Goal: Information Seeking & Learning: Learn about a topic

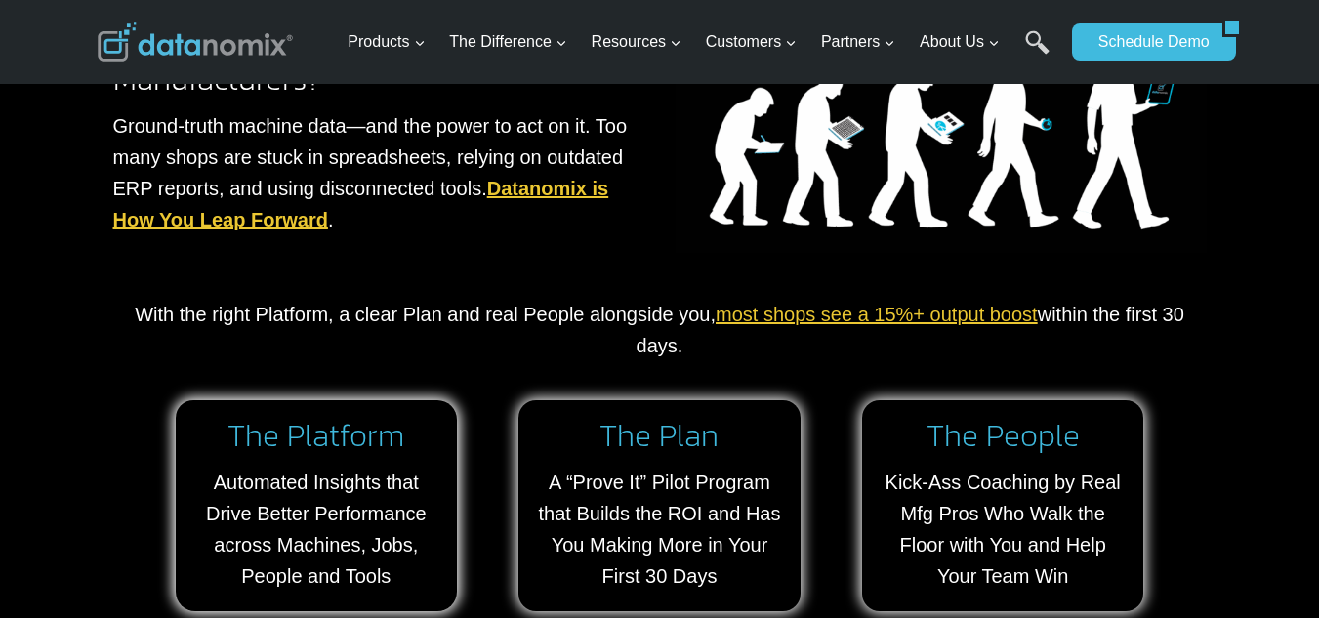
scroll to position [1692, 0]
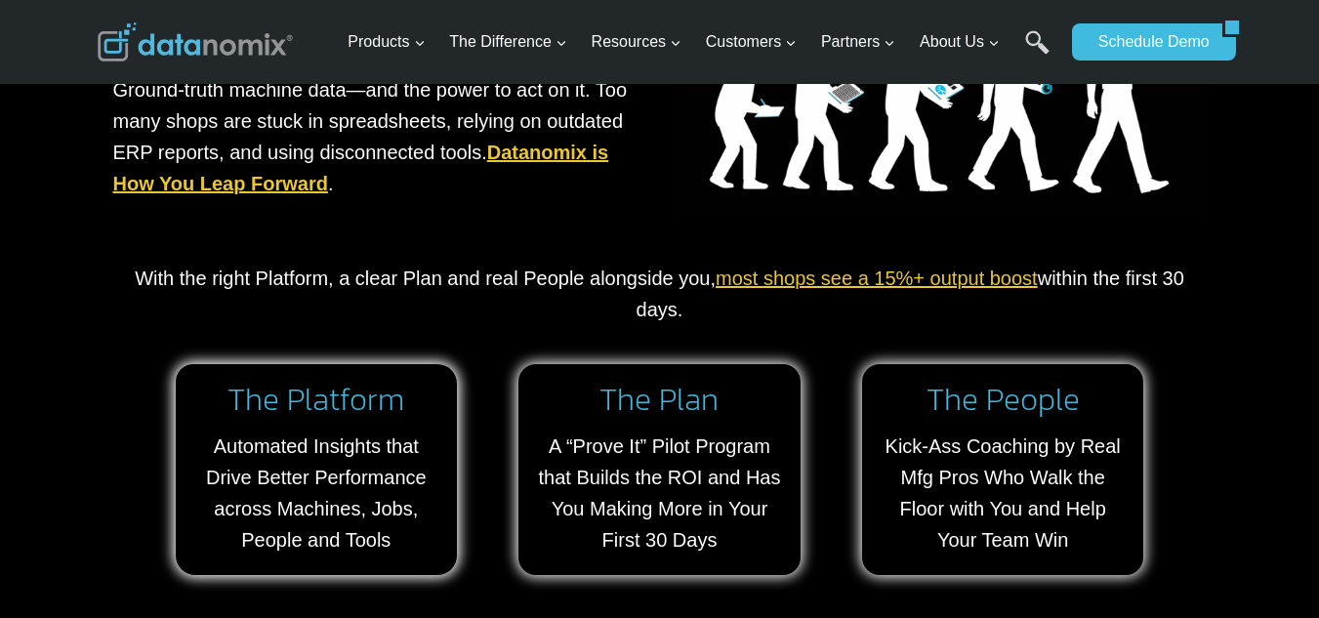
click at [730, 174] on img at bounding box center [941, 101] width 531 height 230
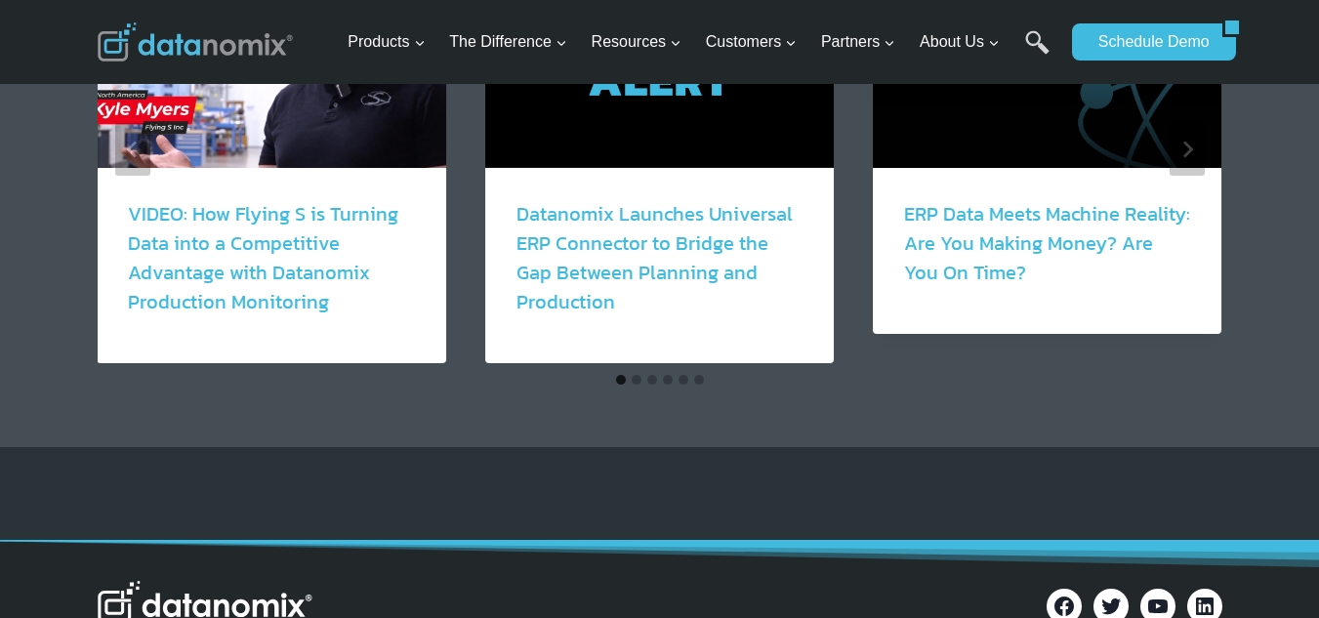
scroll to position [3449, 0]
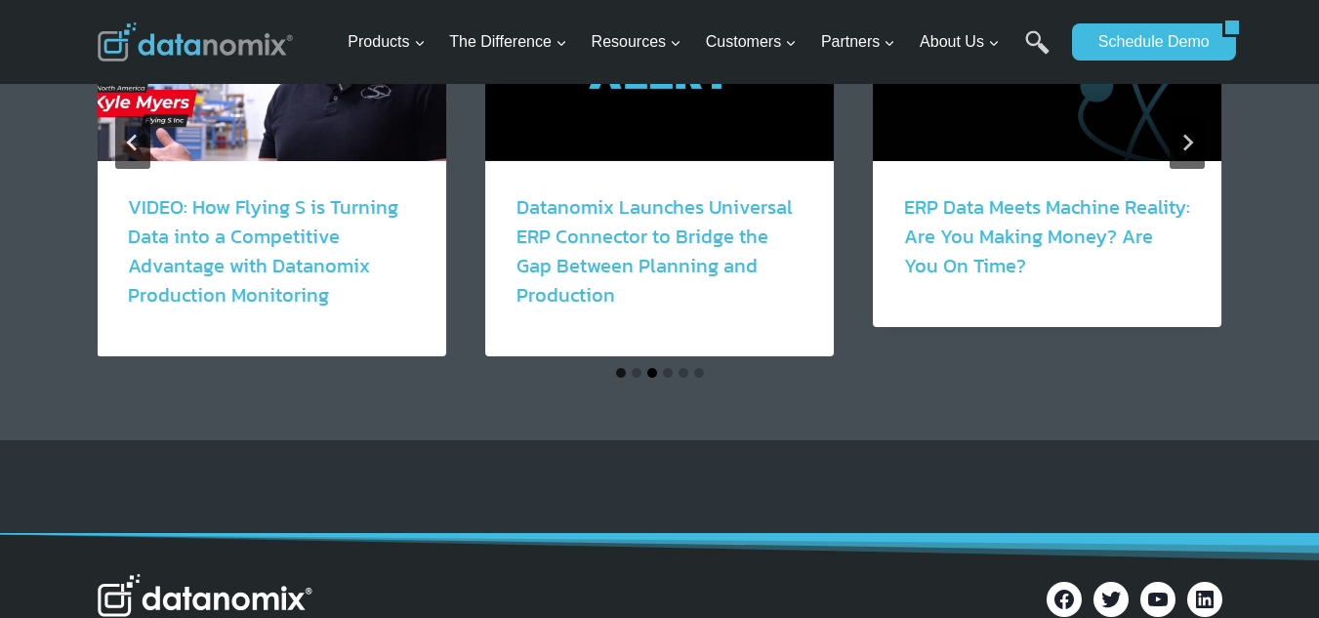
click at [648, 373] on button "Go to slide 3" at bounding box center [652, 373] width 10 height 10
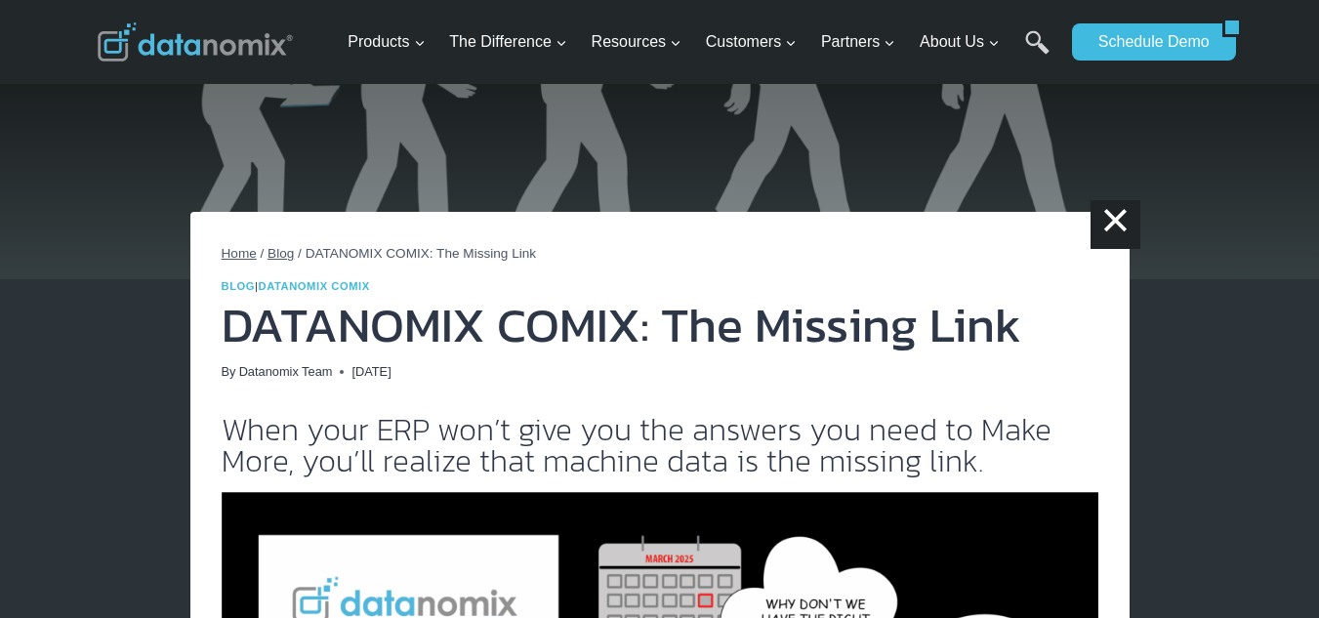
scroll to position [65, 0]
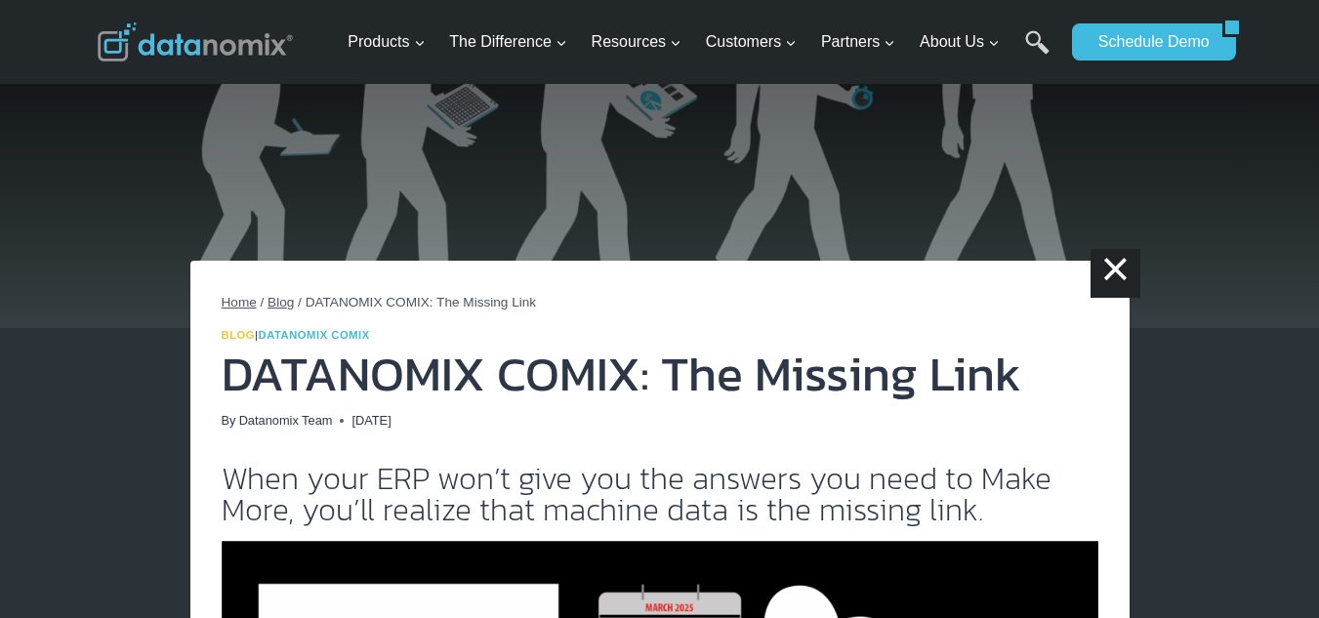
click at [236, 332] on link "Blog" at bounding box center [239, 335] width 34 height 12
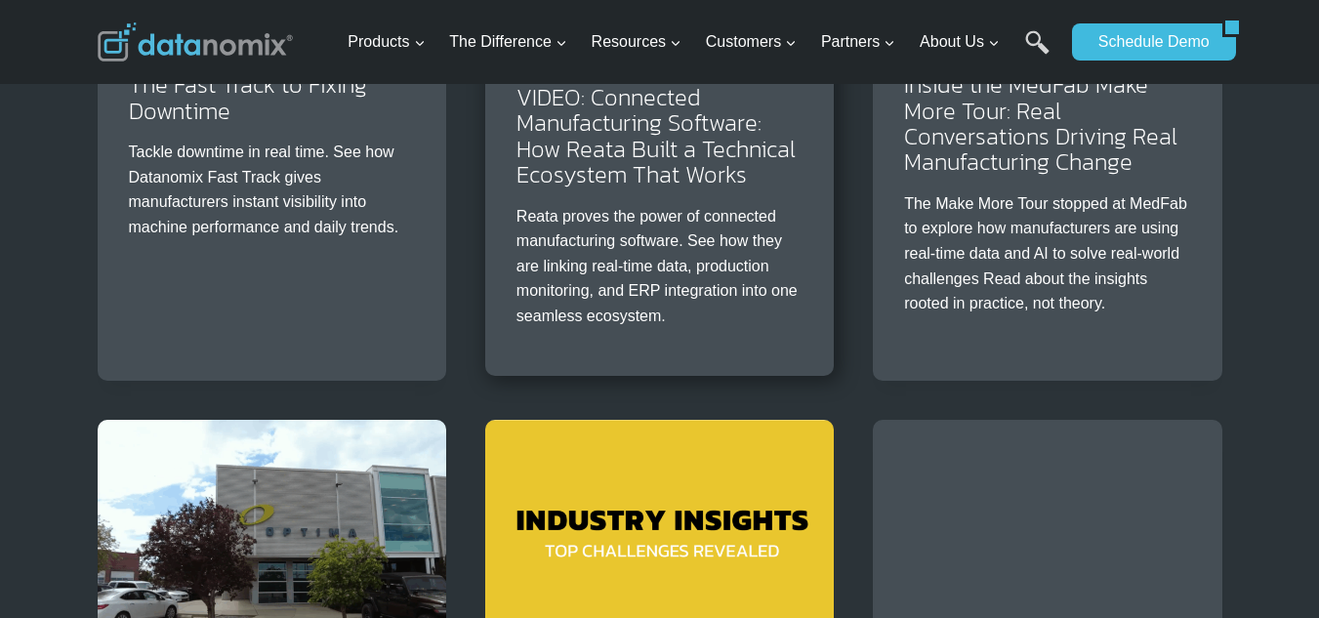
scroll to position [1301, 0]
